Goal: Information Seeking & Learning: Understand process/instructions

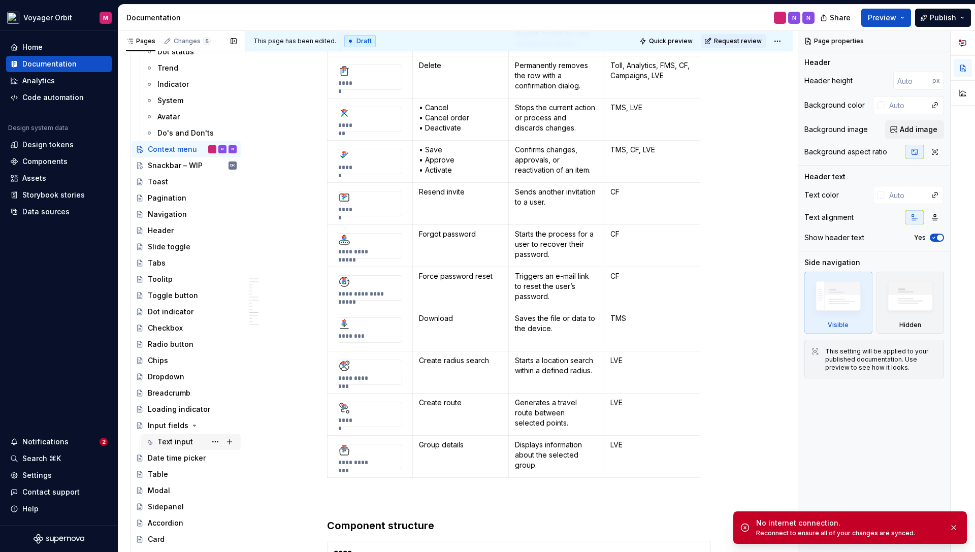
scroll to position [624, 0]
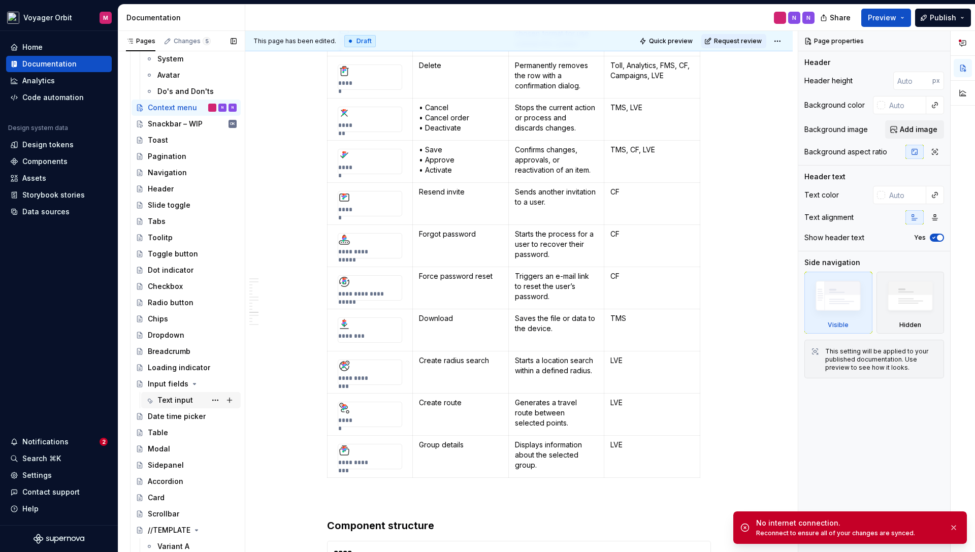
click at [169, 397] on div "Text input" at bounding box center [175, 400] width 36 height 10
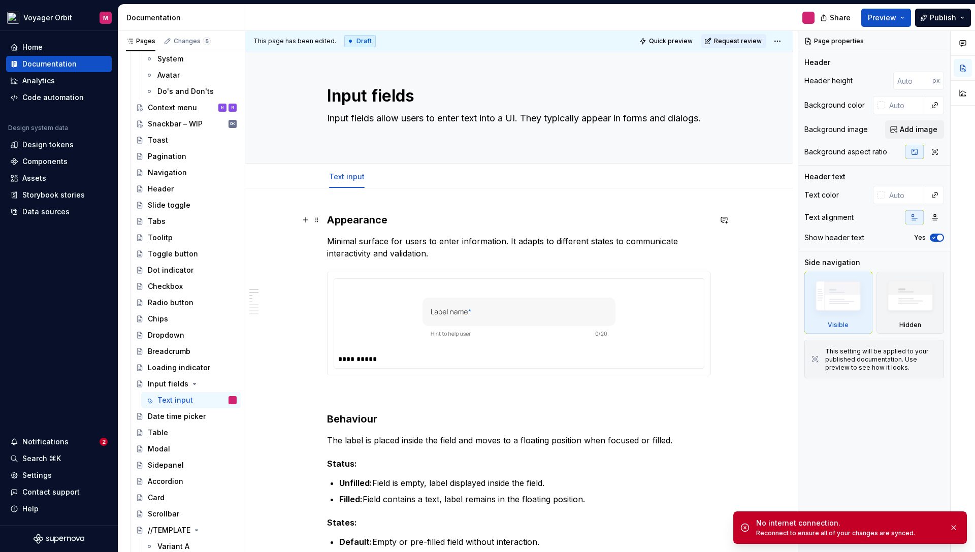
type textarea "*"
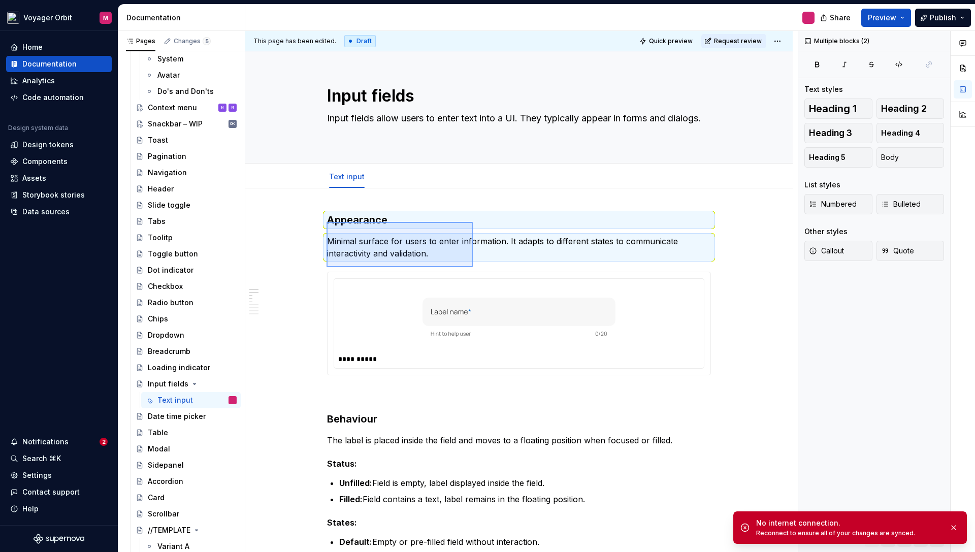
drag, startPoint x: 327, startPoint y: 222, endPoint x: 422, endPoint y: 287, distance: 115.5
click at [473, 267] on div "**********" at bounding box center [521, 292] width 553 height 522
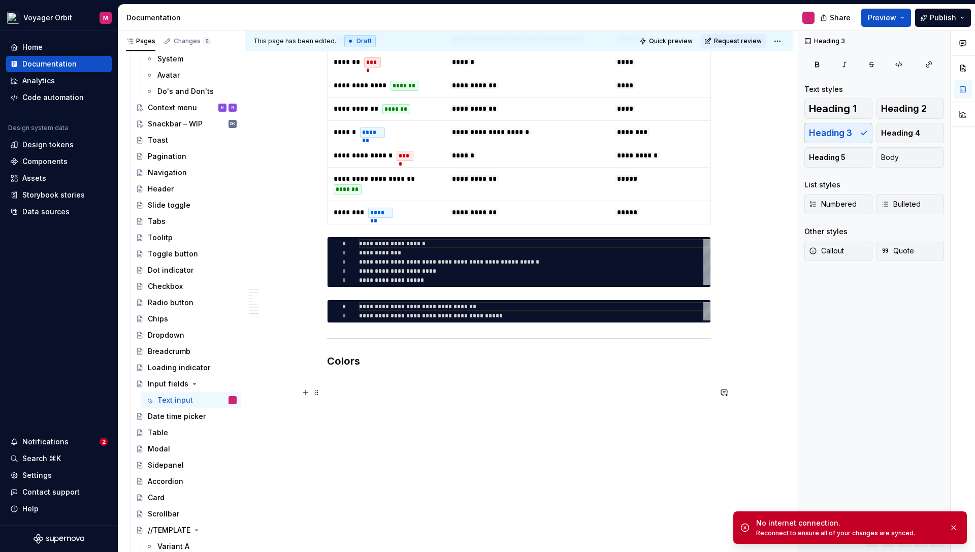
scroll to position [2034, 0]
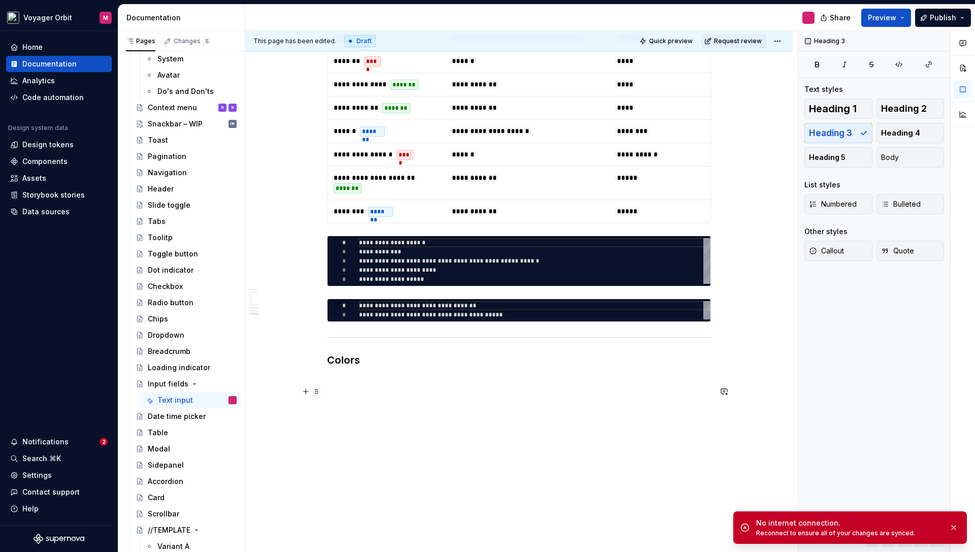
click at [320, 393] on span at bounding box center [317, 392] width 8 height 14
click at [678, 388] on p at bounding box center [519, 381] width 384 height 12
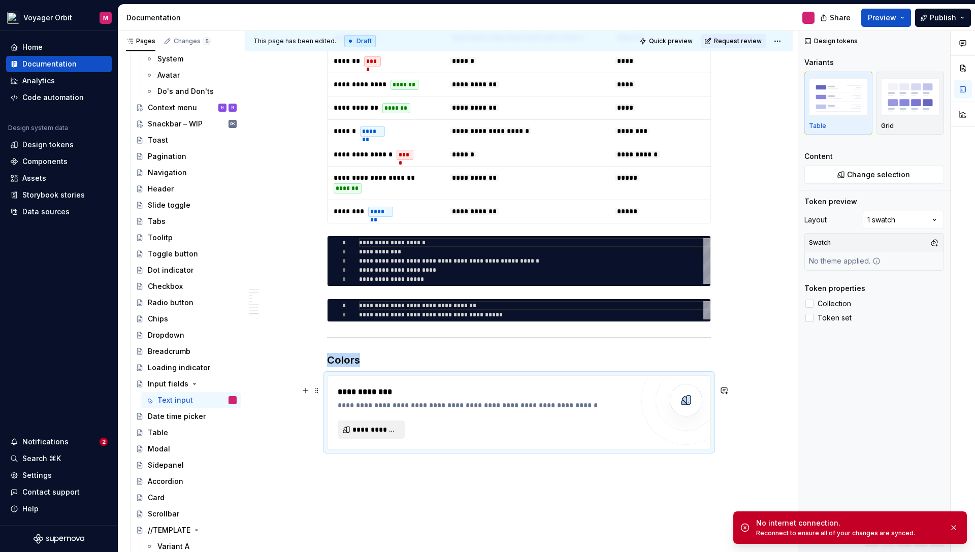
click at [374, 435] on span "**********" at bounding box center [376, 430] width 46 height 10
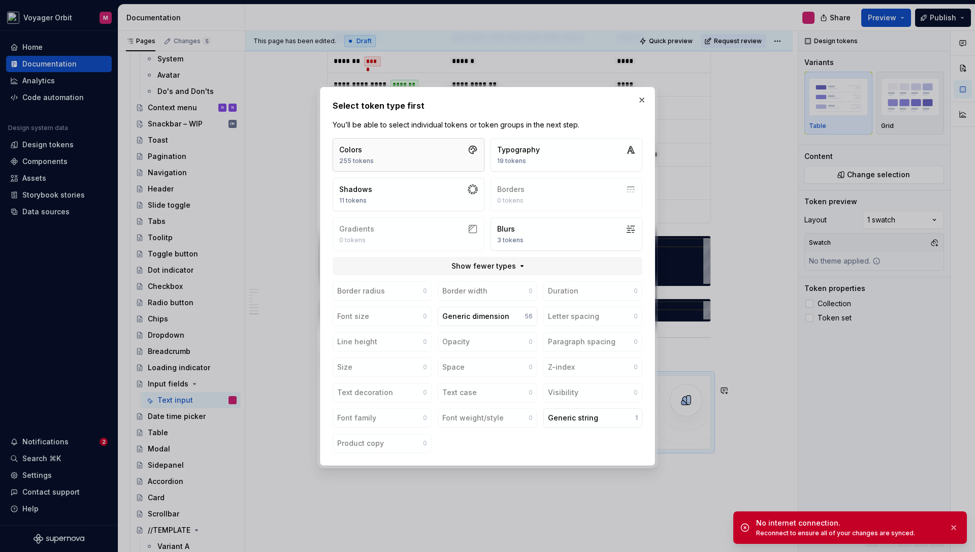
click at [398, 154] on button "Colors 255 tokens" at bounding box center [409, 155] width 152 height 34
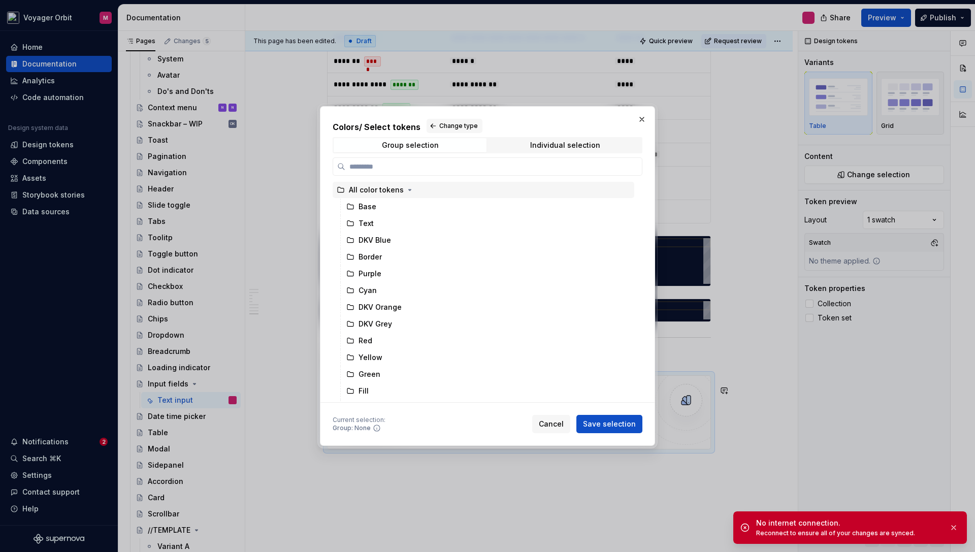
scroll to position [1, 0]
click at [402, 148] on div "Group selection" at bounding box center [410, 145] width 57 height 8
click at [525, 152] on div "Group selection Individual selection" at bounding box center [488, 145] width 310 height 16
click at [527, 146] on span "Individual selection" at bounding box center [565, 145] width 153 height 14
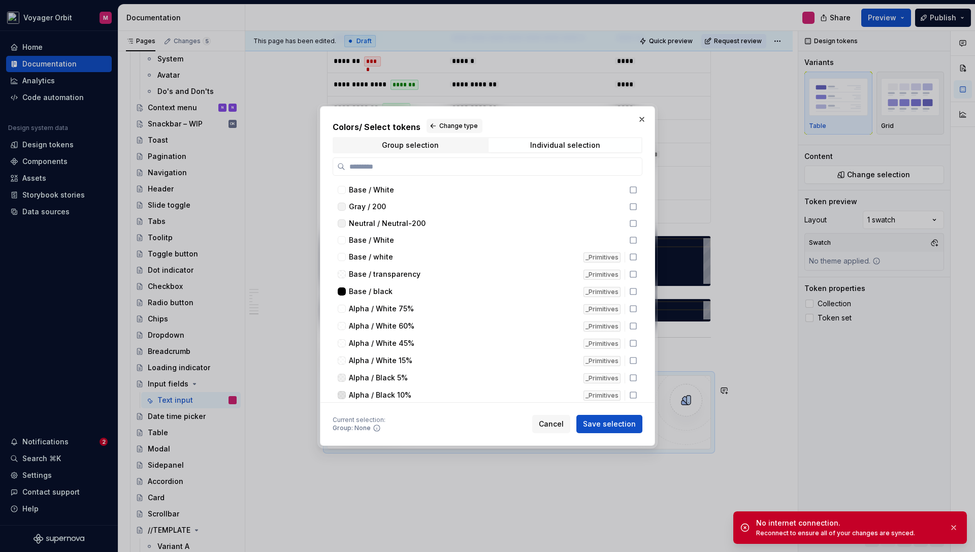
type textarea "*"
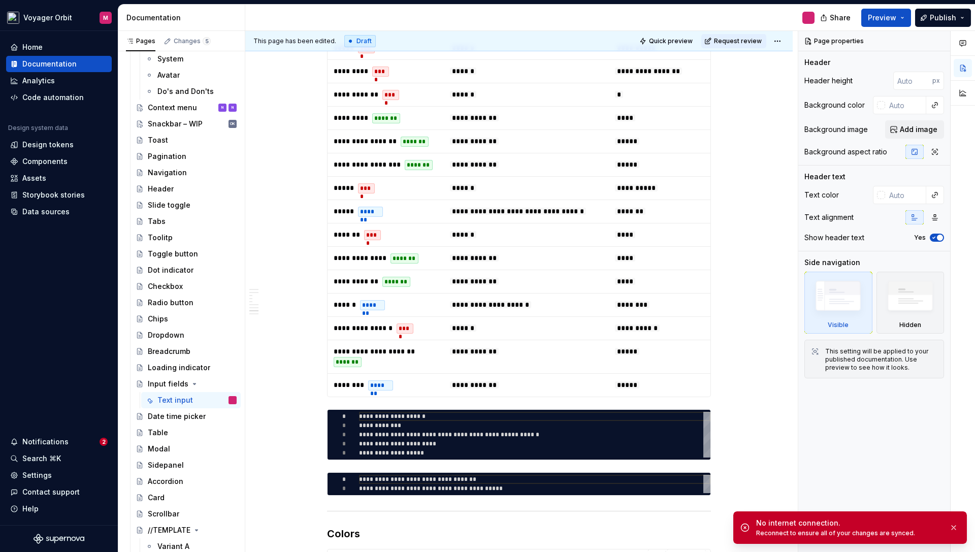
scroll to position [2035, 0]
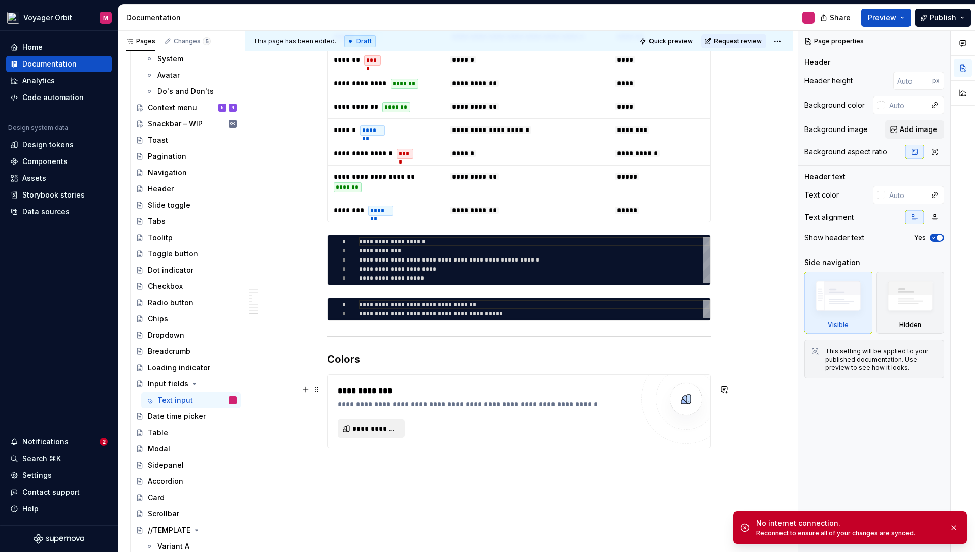
click at [371, 438] on button "**********" at bounding box center [371, 429] width 67 height 18
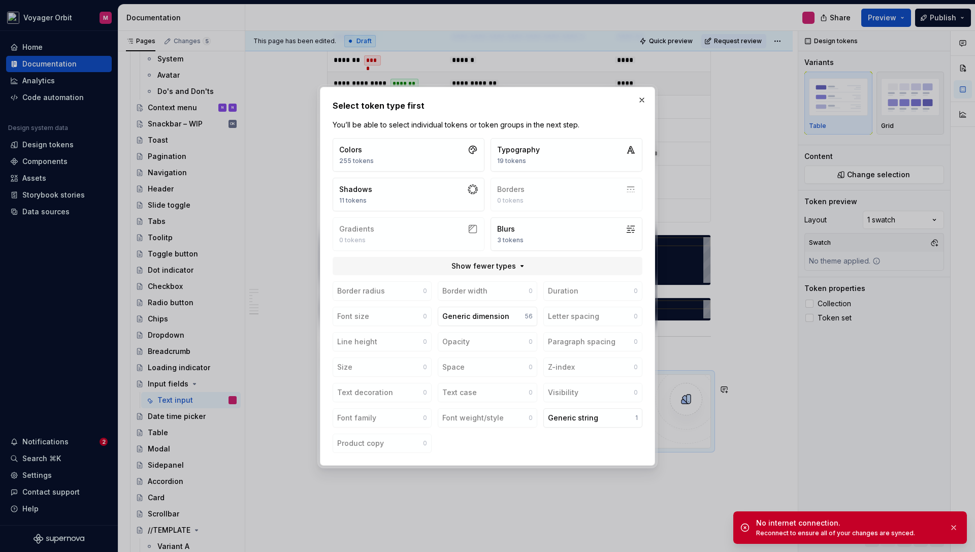
drag, startPoint x: 642, startPoint y: 95, endPoint x: 638, endPoint y: 100, distance: 5.8
click at [642, 96] on button "button" at bounding box center [642, 100] width 14 height 14
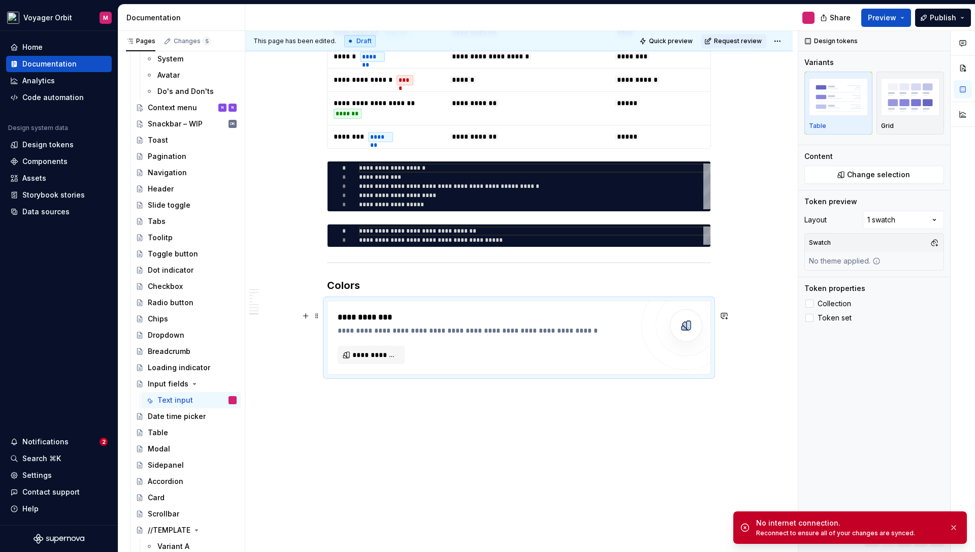
scroll to position [2119, 0]
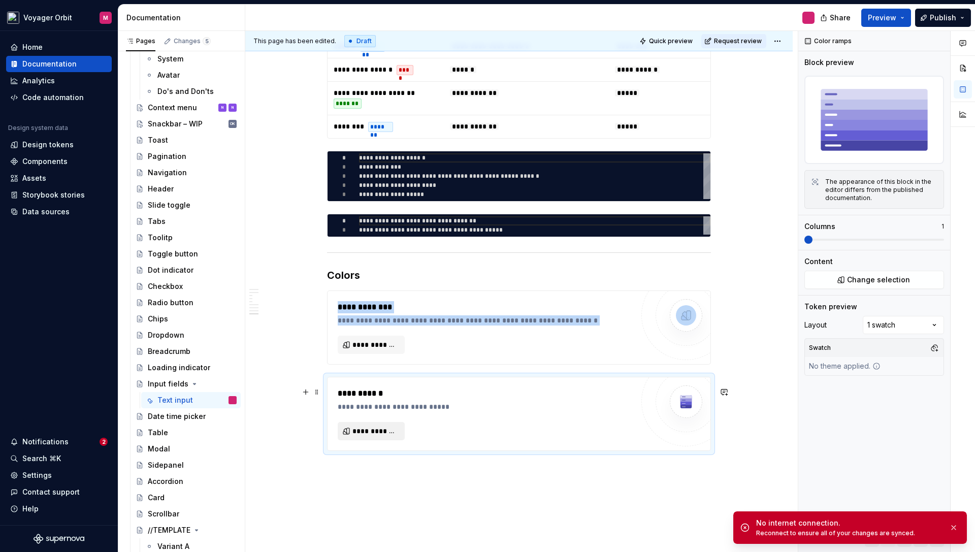
click at [394, 436] on span "**********" at bounding box center [376, 431] width 46 height 10
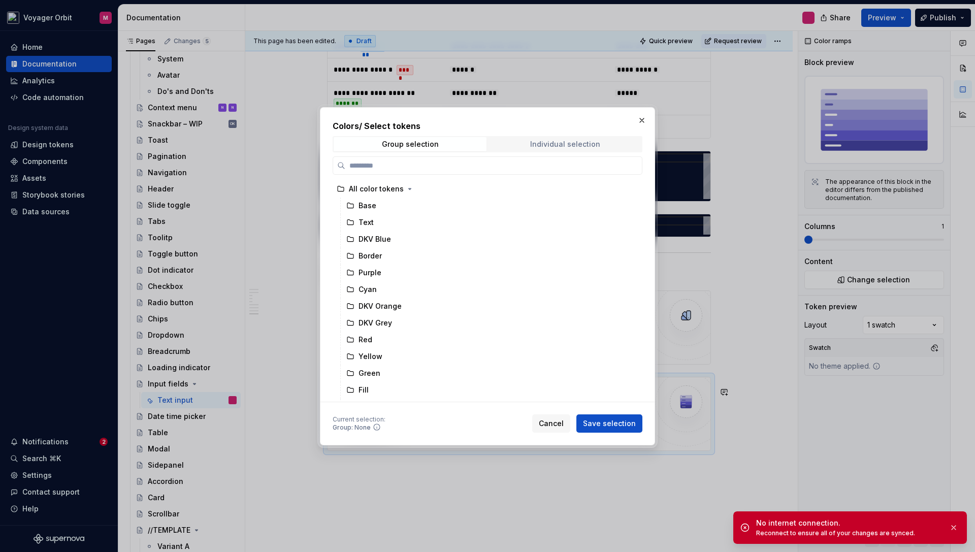
click at [521, 140] on span "Individual selection" at bounding box center [565, 144] width 153 height 14
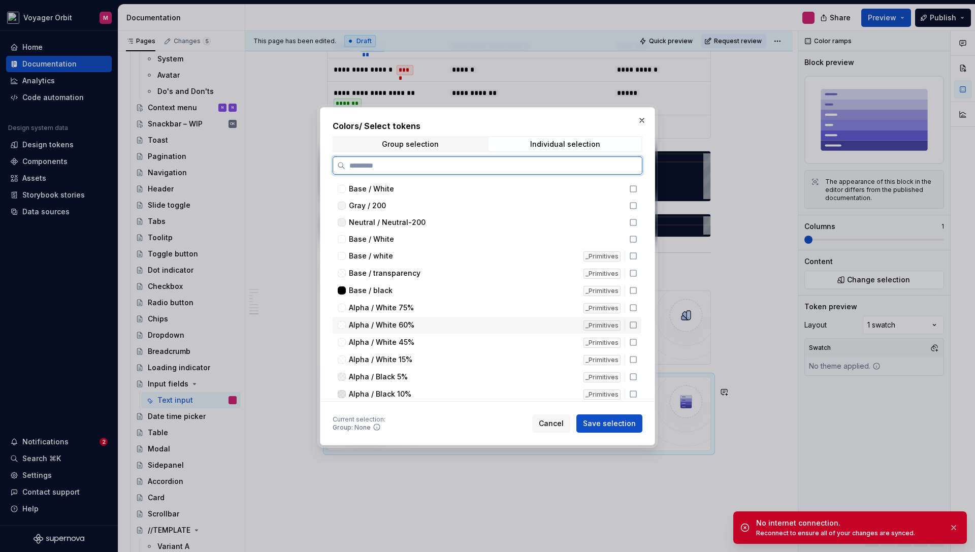
click at [374, 329] on span "Alpha / White 60%" at bounding box center [382, 325] width 66 height 10
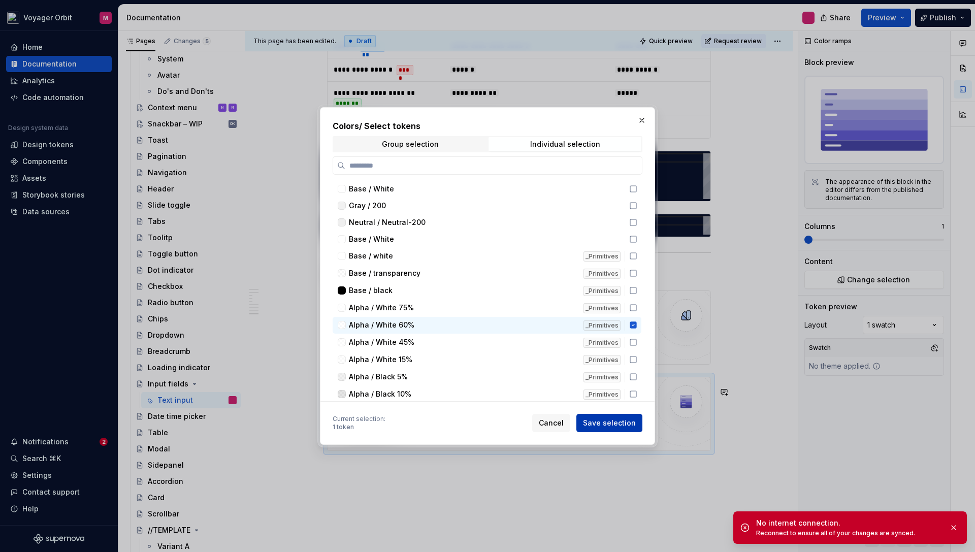
click at [608, 423] on span "Save selection" at bounding box center [609, 423] width 53 height 10
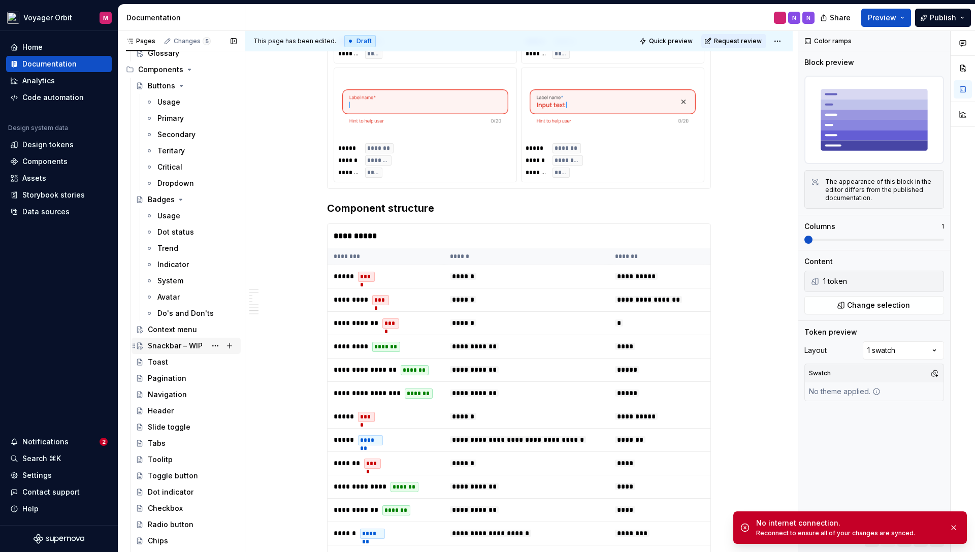
scroll to position [404, 0]
click at [174, 330] on div "Context menu" at bounding box center [172, 328] width 49 height 10
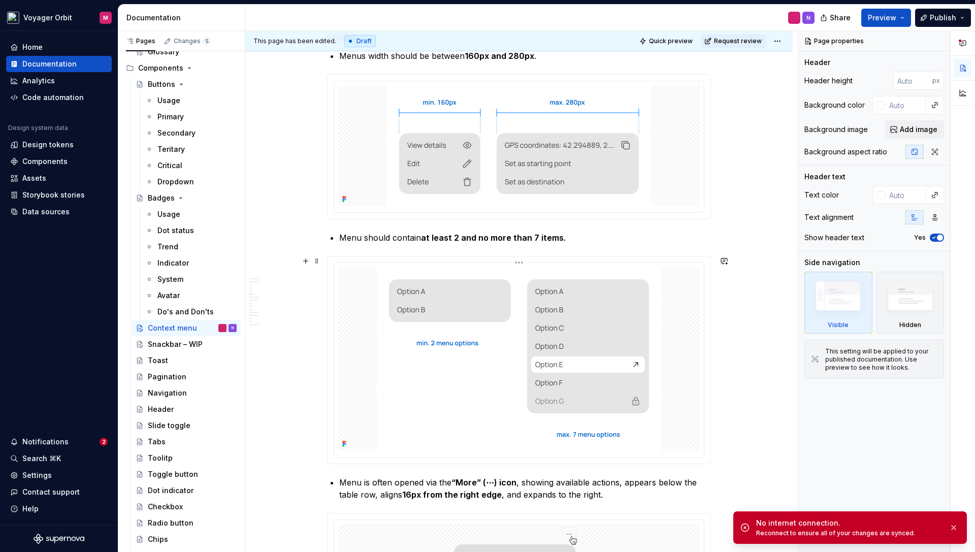
scroll to position [692, 0]
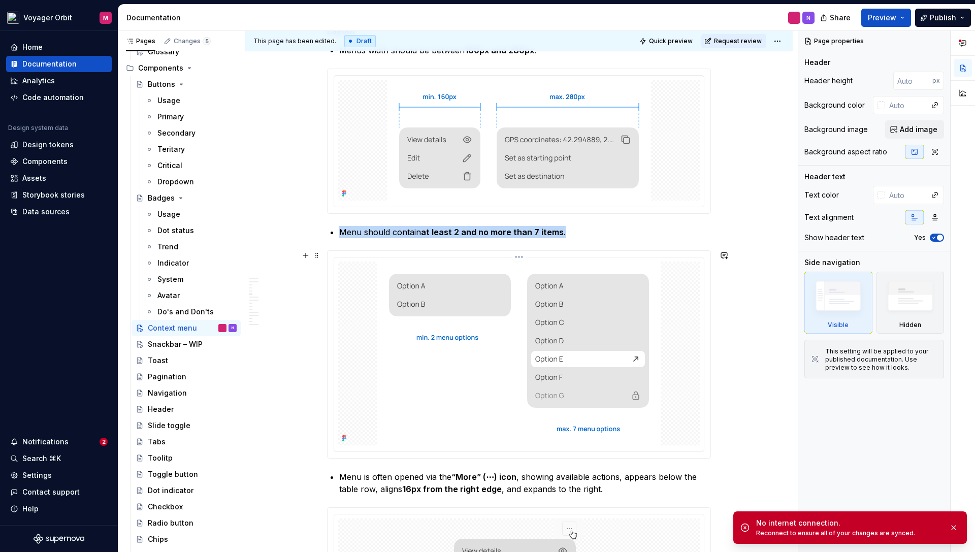
click at [452, 383] on img at bounding box center [519, 354] width 284 height 184
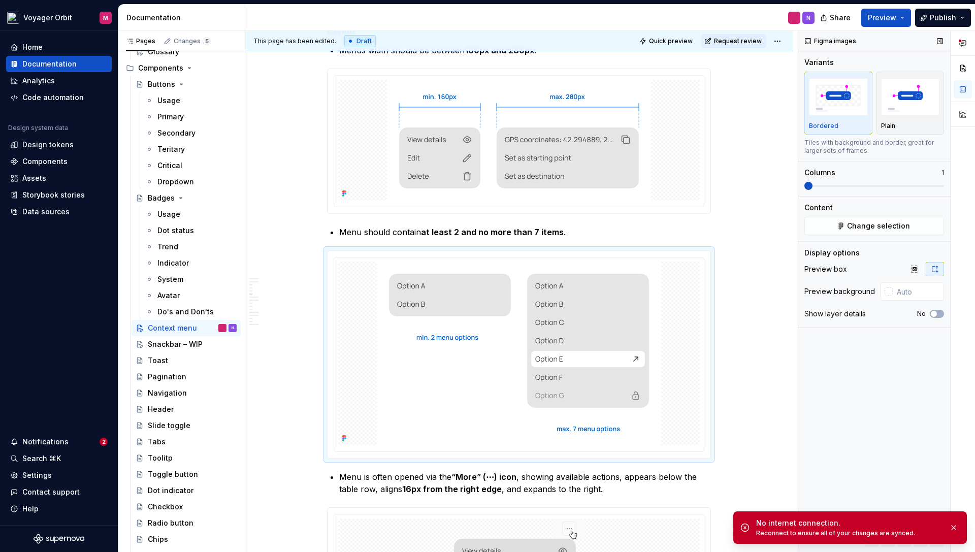
click at [842, 39] on div "Figma images" at bounding box center [831, 41] width 59 height 14
click at [651, 175] on img at bounding box center [519, 140] width 264 height 121
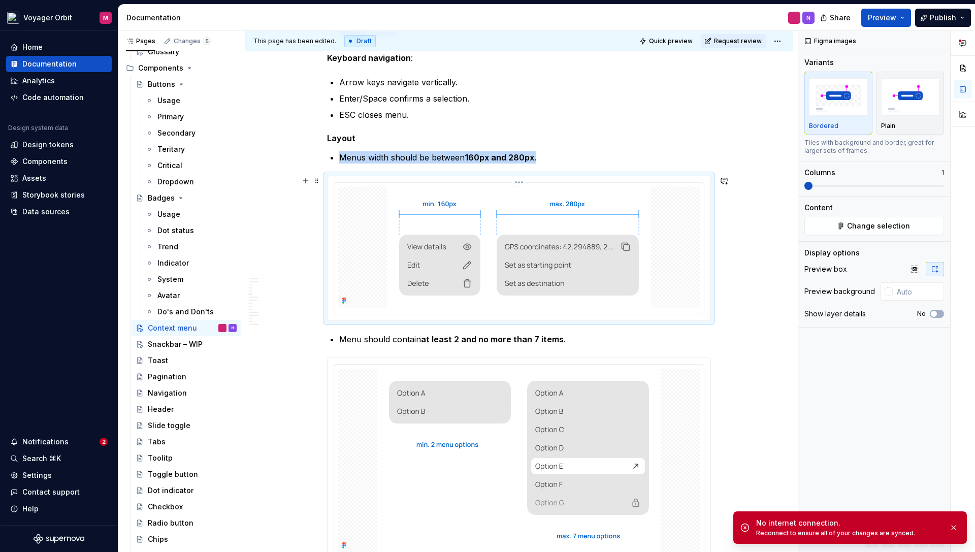
scroll to position [585, 0]
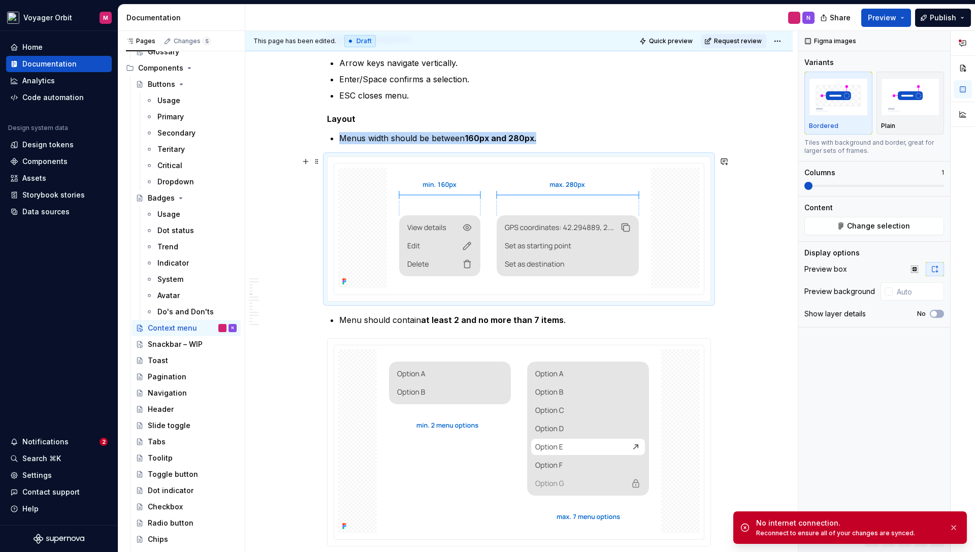
scroll to position [626, 0]
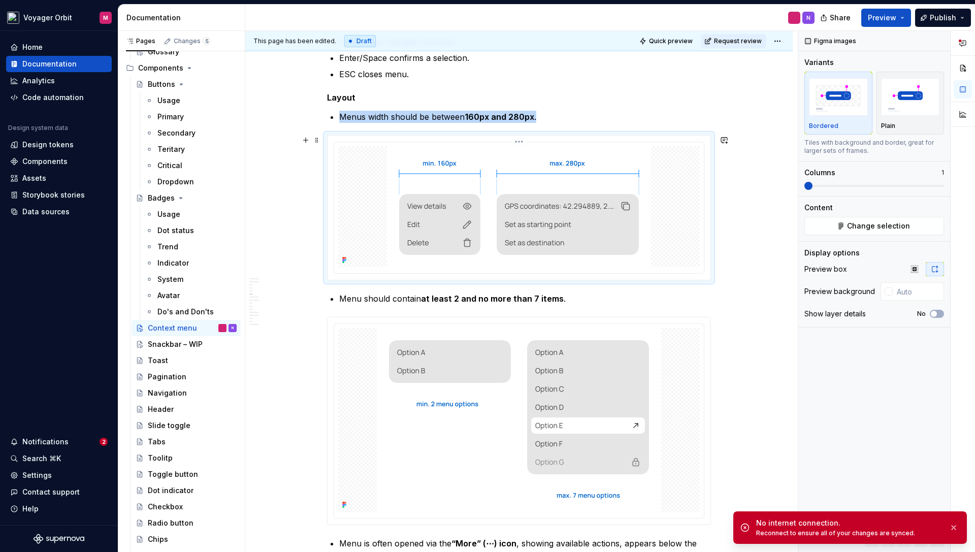
click at [615, 216] on img at bounding box center [519, 206] width 264 height 121
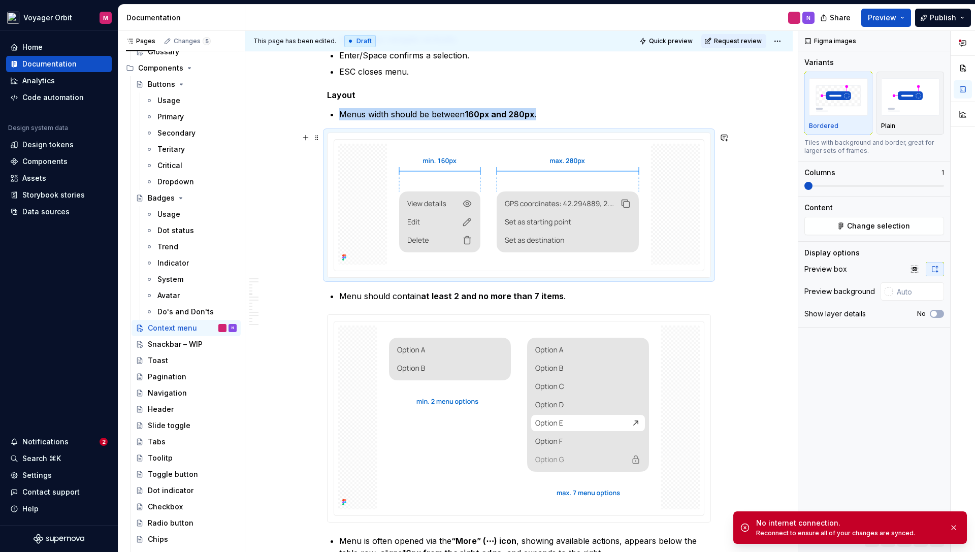
click at [919, 127] on div "Plain" at bounding box center [910, 126] width 59 height 8
type textarea "*"
click at [859, 124] on div "Bordered" at bounding box center [838, 126] width 59 height 8
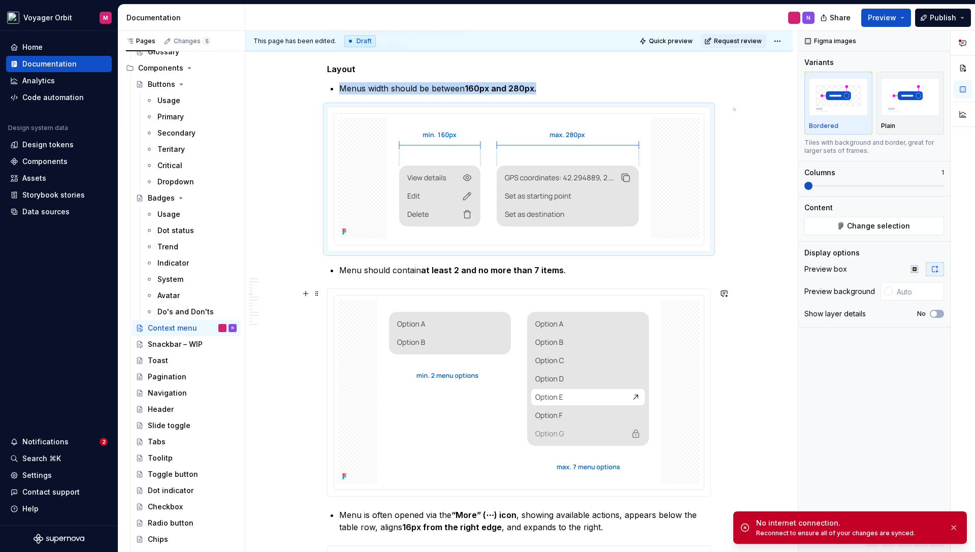
scroll to position [667, 0]
